Goal: Task Accomplishment & Management: Manage account settings

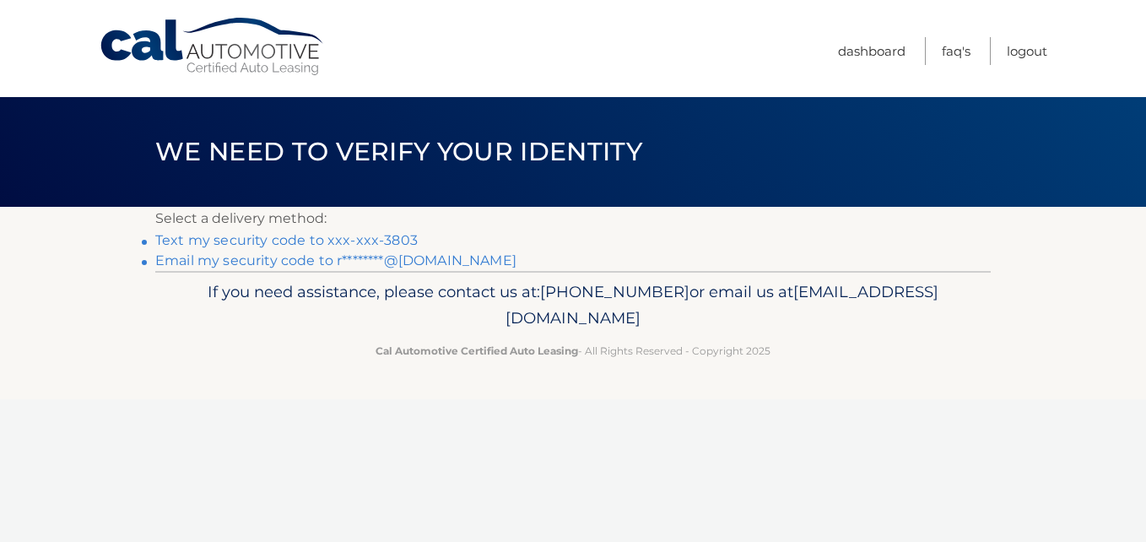
click at [257, 259] on link "Email my security code to r********@gmail.com" at bounding box center [335, 260] width 361 height 16
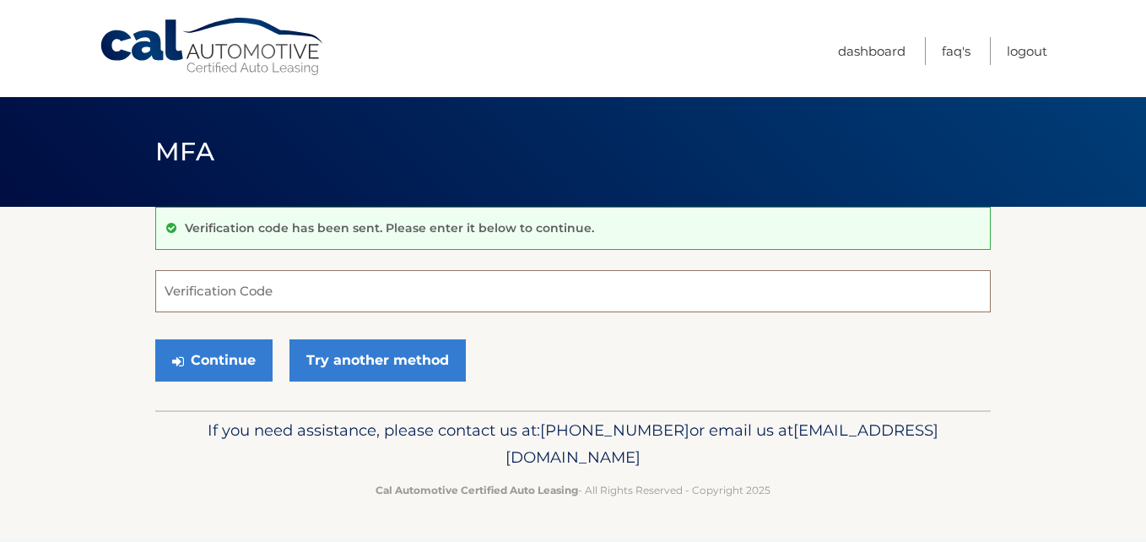
click at [276, 291] on input "Verification Code" at bounding box center [573, 291] width 836 height 42
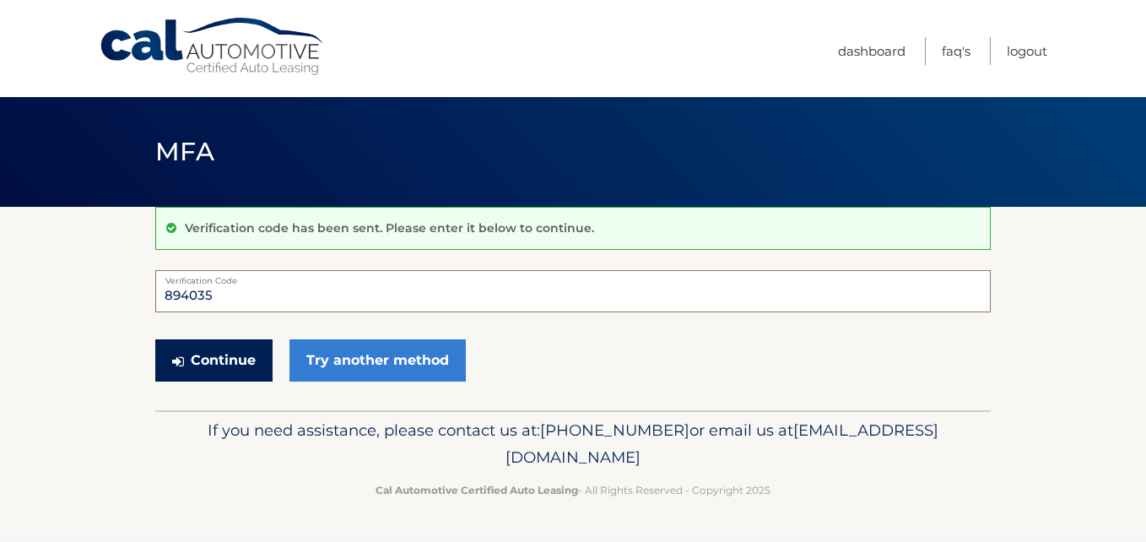
type input "894035"
click at [241, 360] on button "Continue" at bounding box center [213, 360] width 117 height 42
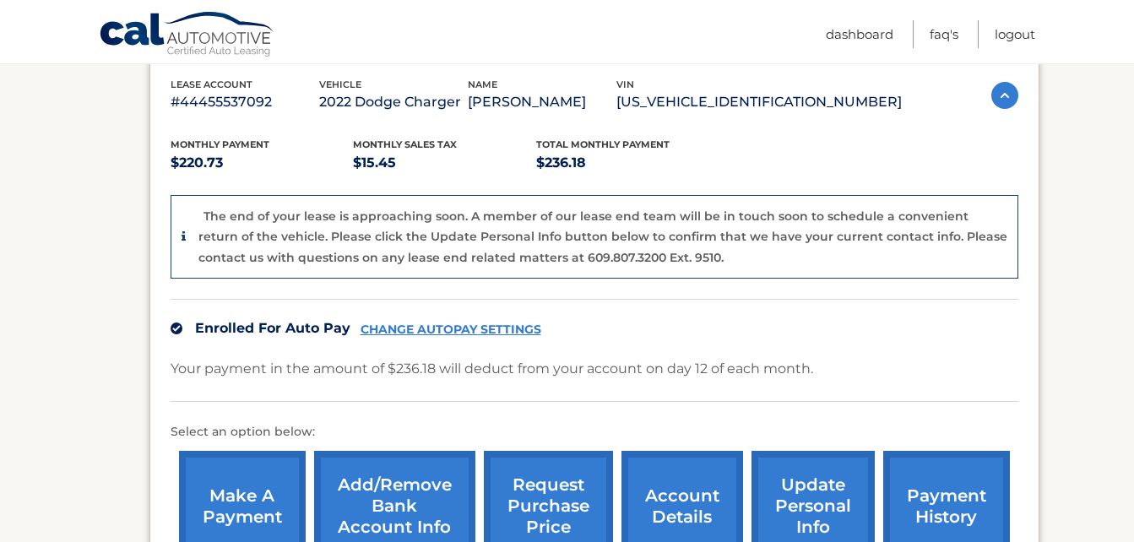
scroll to position [422, 0]
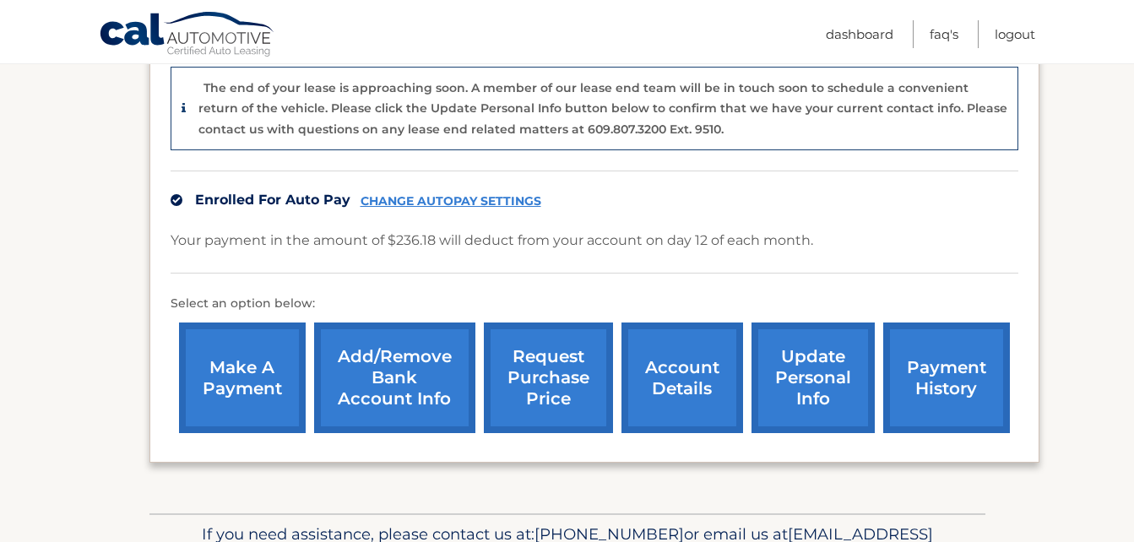
click at [669, 378] on link "account details" at bounding box center [682, 377] width 122 height 111
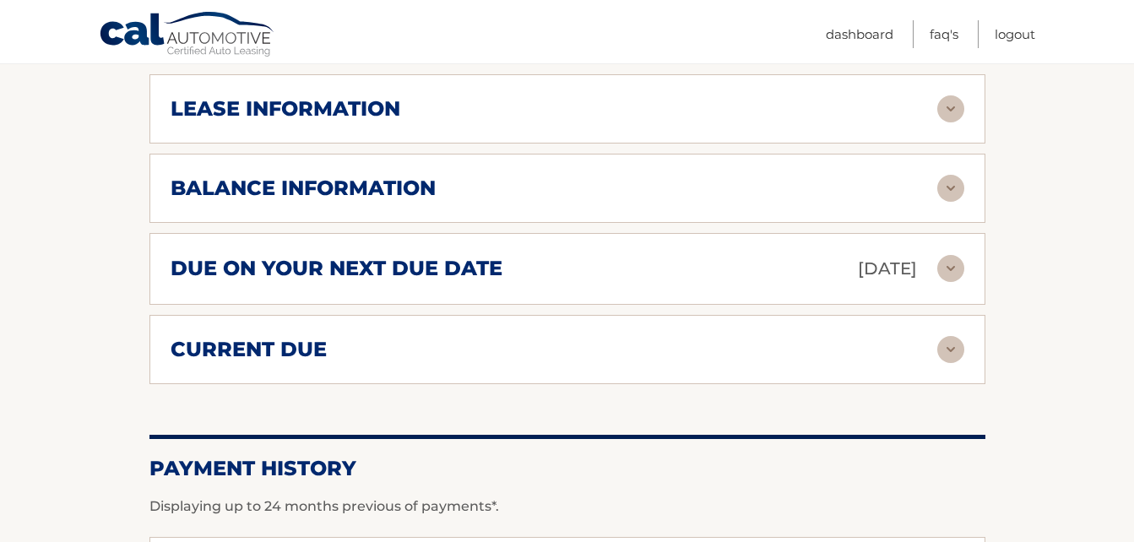
scroll to position [928, 0]
click at [950, 174] on img at bounding box center [950, 187] width 27 height 27
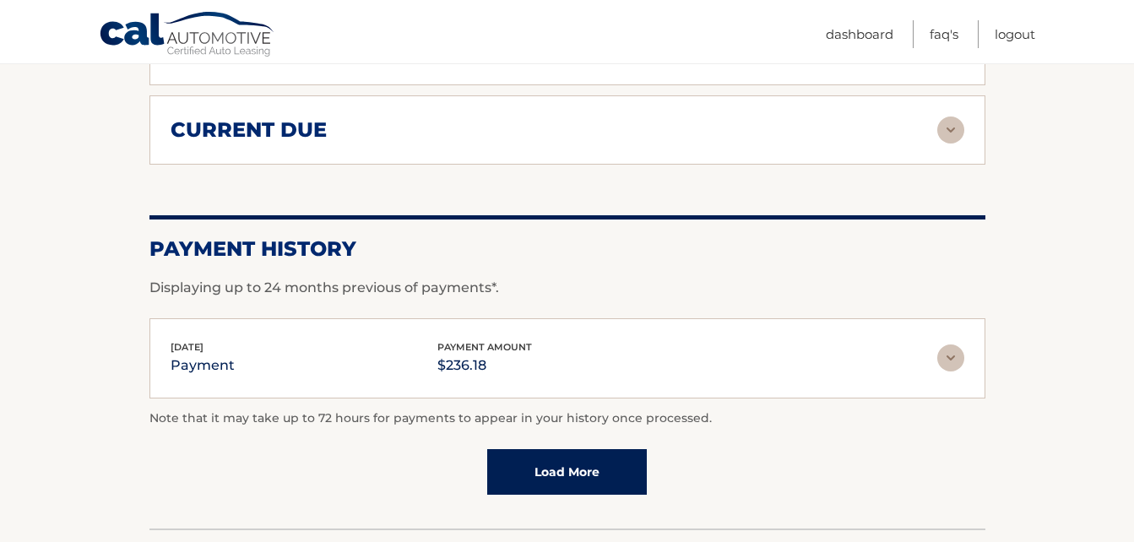
scroll to position [1435, 0]
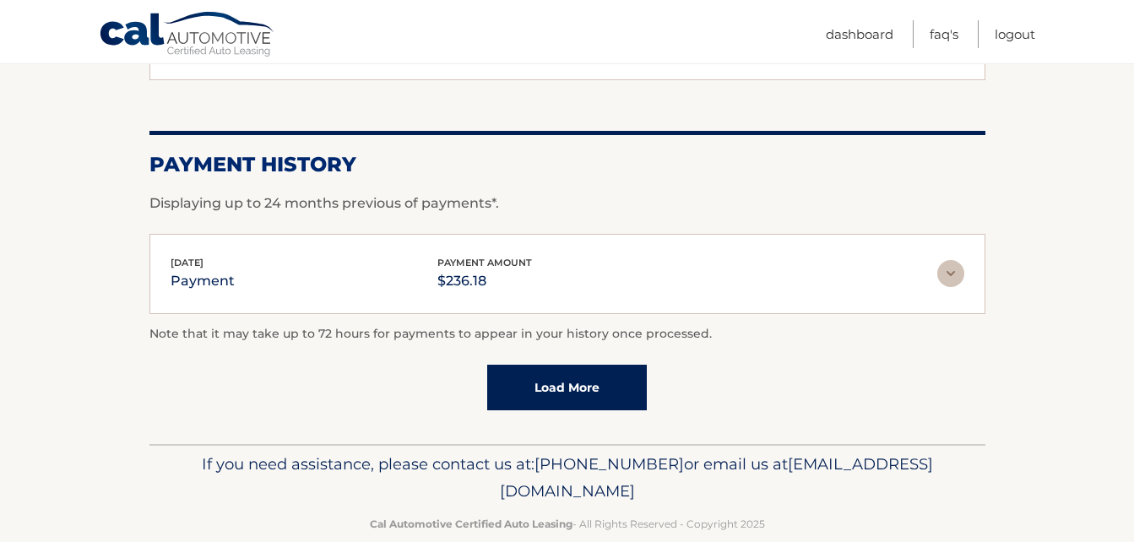
click at [952, 260] on img at bounding box center [950, 273] width 27 height 27
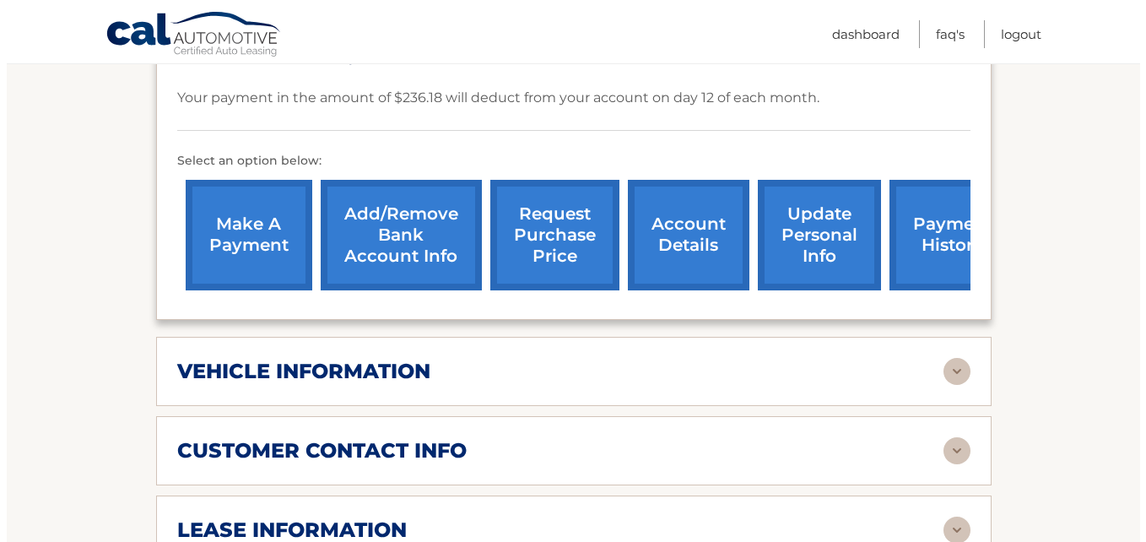
scroll to position [422, 0]
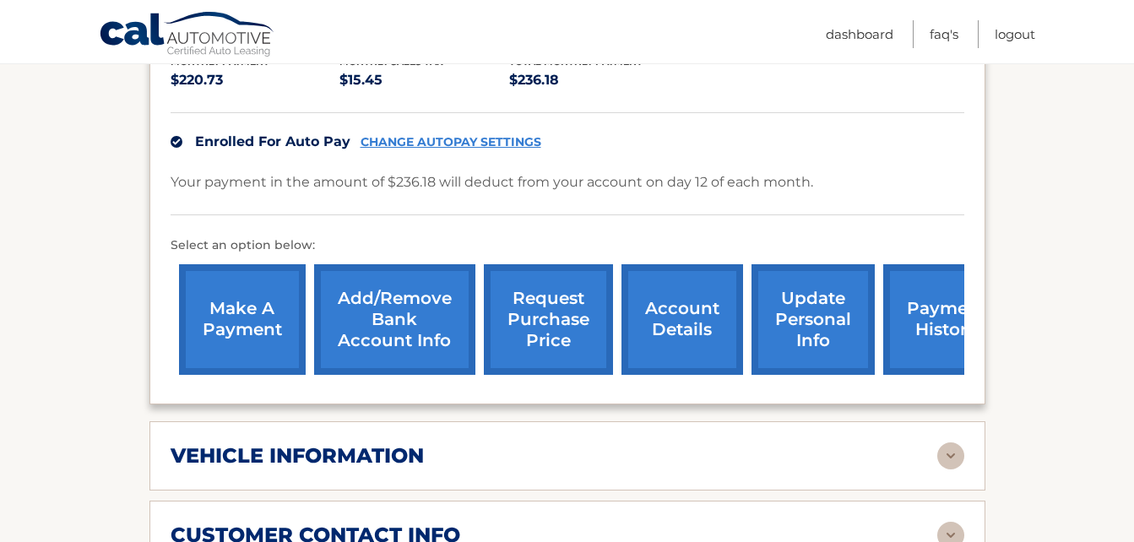
click at [534, 295] on link "request purchase price" at bounding box center [548, 319] width 129 height 111
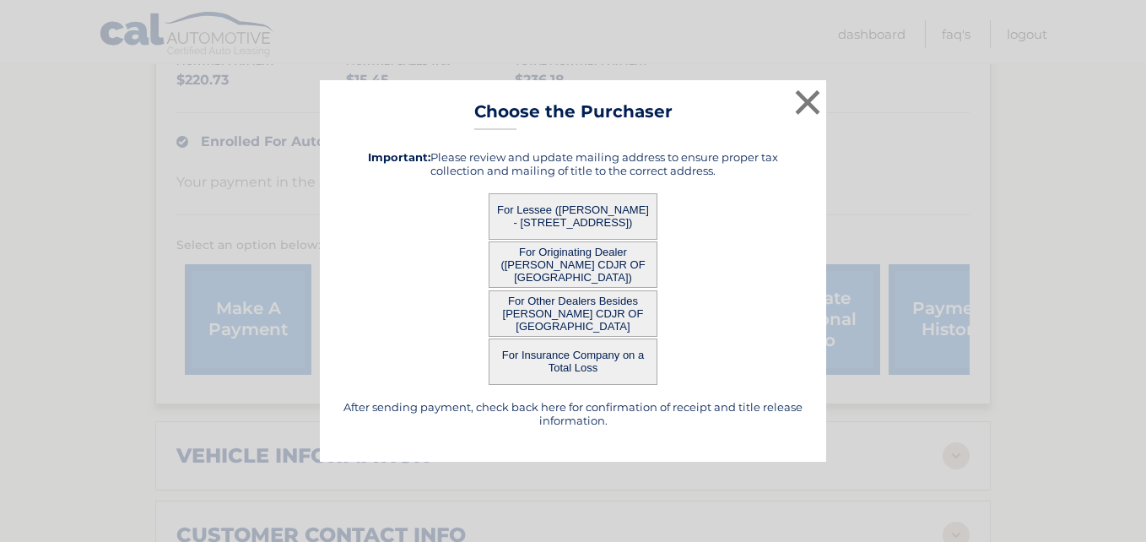
click at [751, 338] on div "For Insurance Company on a Total Loss" at bounding box center [573, 361] width 464 height 46
click at [598, 217] on button "For Lessee ([PERSON_NAME] - [STREET_ADDRESS])" at bounding box center [573, 216] width 169 height 46
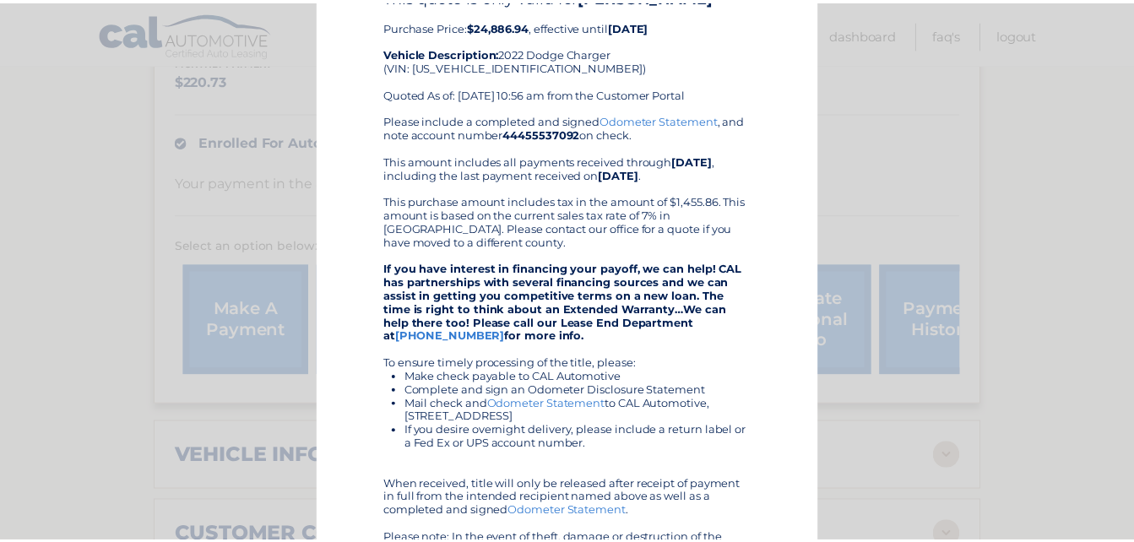
scroll to position [0, 0]
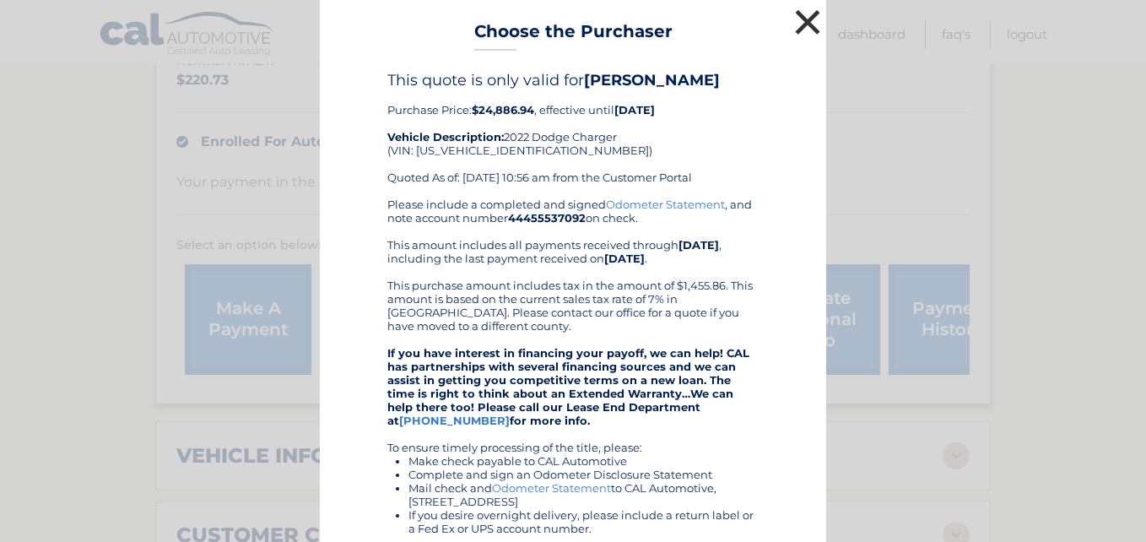
click at [799, 18] on button "×" at bounding box center [808, 22] width 34 height 34
